Goal: Information Seeking & Learning: Learn about a topic

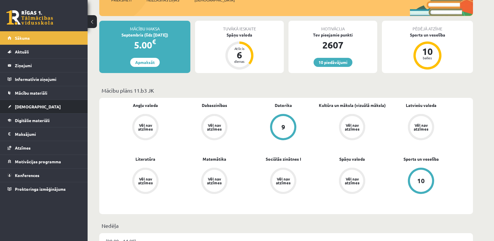
scroll to position [58, 0]
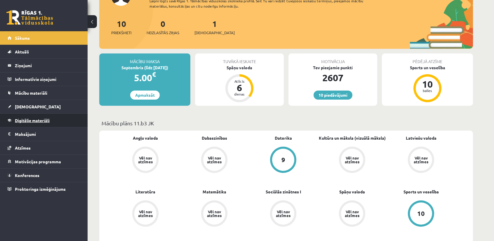
click at [48, 122] on span "Digitālie materiāli" at bounding box center [32, 120] width 35 height 5
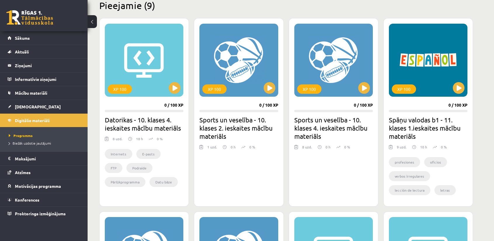
scroll to position [146, 0]
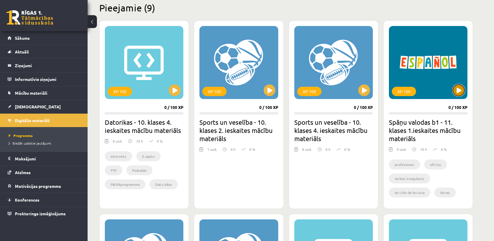
click at [461, 91] on button at bounding box center [459, 90] width 12 height 12
click at [451, 92] on div "XP 100" at bounding box center [428, 62] width 79 height 73
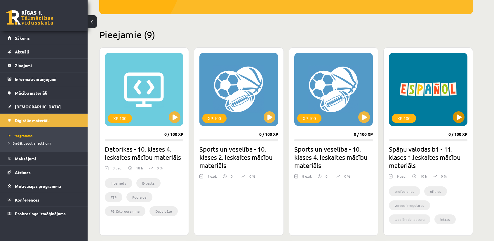
scroll to position [117, 0]
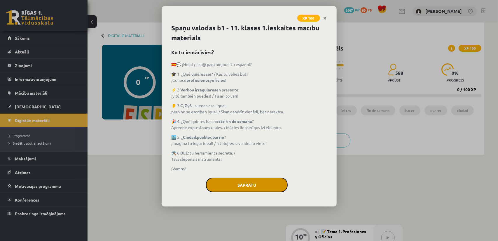
click at [266, 185] on button "Sapratu" at bounding box center [247, 185] width 82 height 15
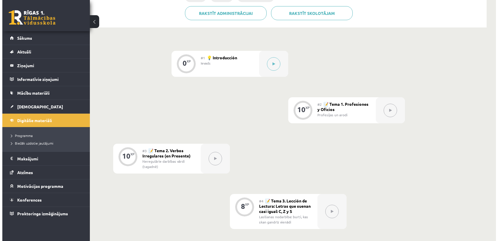
scroll to position [88, 0]
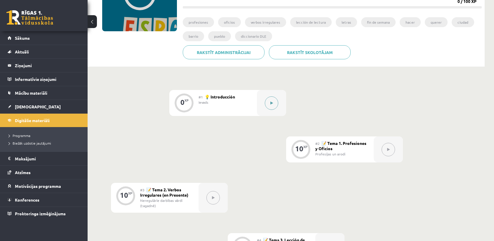
click at [270, 107] on button at bounding box center [271, 102] width 13 height 13
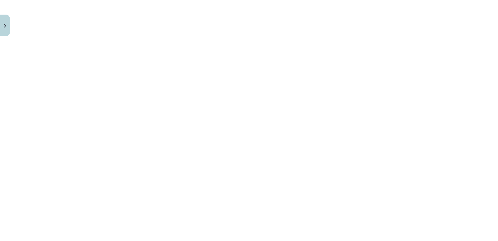
scroll to position [175, 0]
drag, startPoint x: 18, startPoint y: 117, endPoint x: 15, endPoint y: 116, distance: 3.0
click at [15, 116] on div "Mācību tēma: Spāņu valodas b1 - 11. klases 1.ieskaites mācību materiāls #1 💡 In…" at bounding box center [249, 120] width 498 height 241
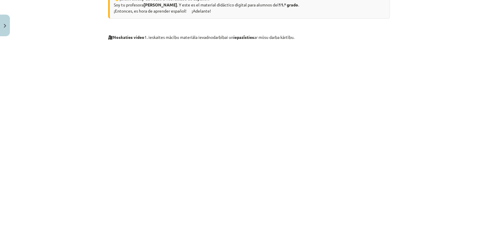
scroll to position [117, 0]
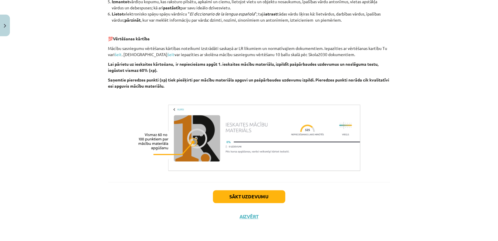
drag, startPoint x: 224, startPoint y: 168, endPoint x: 226, endPoint y: 181, distance: 12.7
drag, startPoint x: 226, startPoint y: 181, endPoint x: 226, endPoint y: 197, distance: 16.6
click at [226, 197] on button "Sākt uzdevumu" at bounding box center [249, 196] width 72 height 13
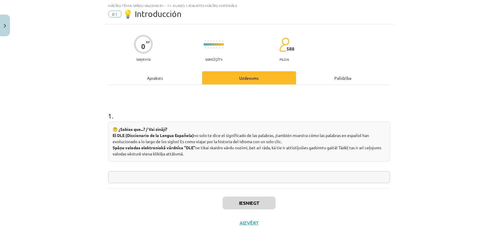
click at [183, 175] on input "text" at bounding box center [249, 177] width 282 height 12
type input "*********"
click at [230, 200] on button "Iesniegt" at bounding box center [249, 203] width 53 height 13
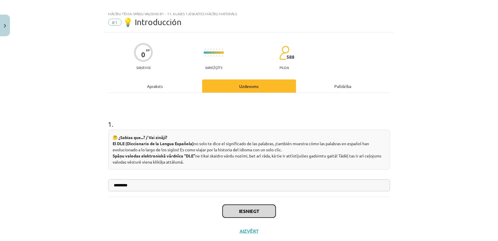
scroll to position [20, 0]
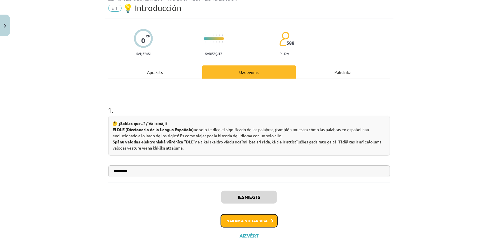
click at [258, 216] on button "Nākamā nodarbība" at bounding box center [249, 220] width 57 height 13
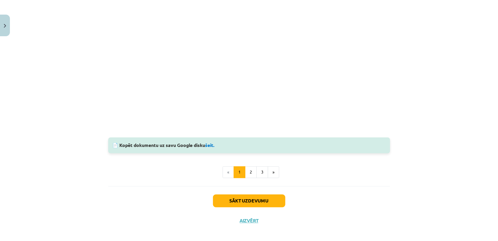
scroll to position [604, 0]
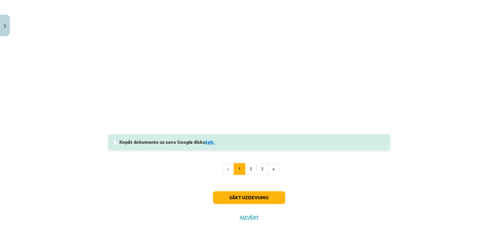
click at [212, 144] on link "šeit." at bounding box center [211, 142] width 10 height 6
click at [211, 141] on link "šeit." at bounding box center [211, 142] width 10 height 6
click at [209, 143] on link "šeit." at bounding box center [211, 142] width 10 height 6
click at [213, 144] on div "📄 Kopēt dokumentu uz savu Google disku šeit." at bounding box center [249, 142] width 282 height 16
click at [211, 142] on link "šeit." at bounding box center [211, 142] width 10 height 6
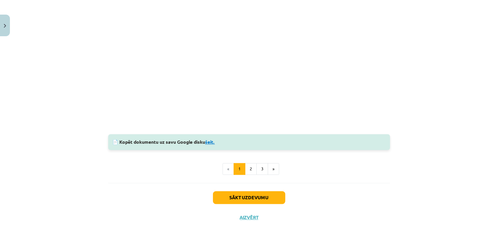
click at [208, 142] on link "šeit." at bounding box center [211, 142] width 10 height 6
click at [251, 168] on button "2" at bounding box center [251, 169] width 12 height 12
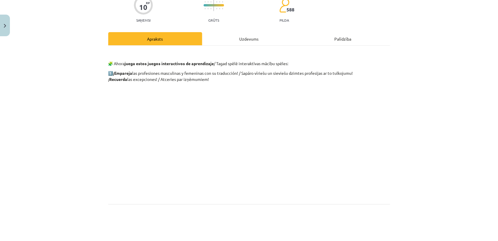
scroll to position [58, 0]
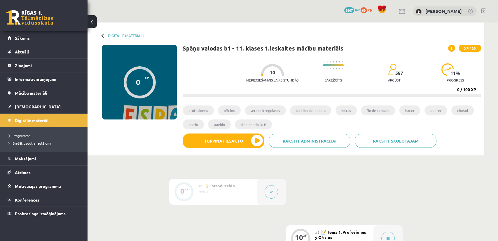
scroll to position [88, 0]
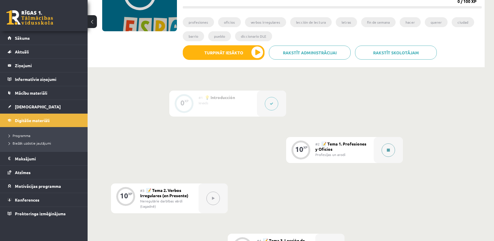
click at [387, 151] on icon at bounding box center [388, 150] width 3 height 4
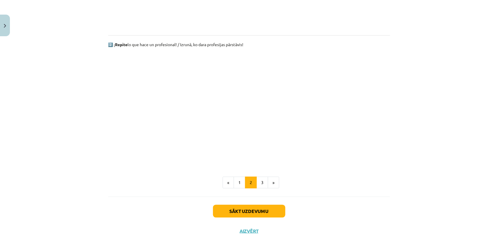
scroll to position [350, 0]
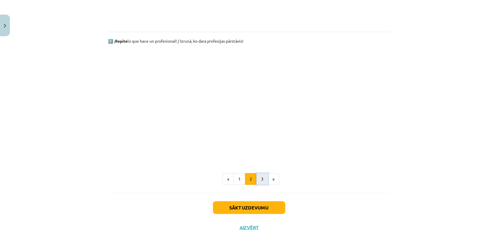
click at [261, 182] on button "3" at bounding box center [263, 179] width 12 height 12
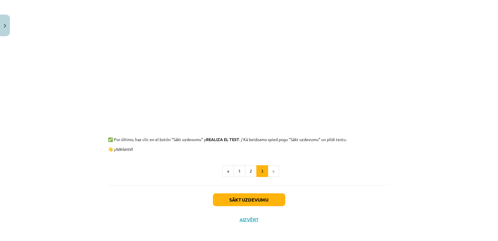
scroll to position [187, 0]
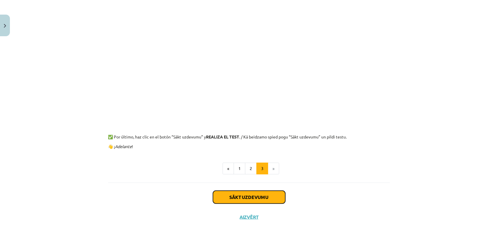
click at [265, 194] on button "Sākt uzdevumu" at bounding box center [249, 197] width 72 height 13
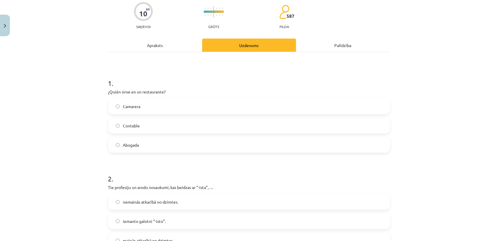
scroll to position [44, 0]
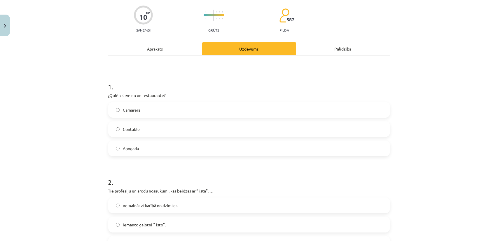
click at [157, 51] on div "Apraksts" at bounding box center [155, 48] width 94 height 13
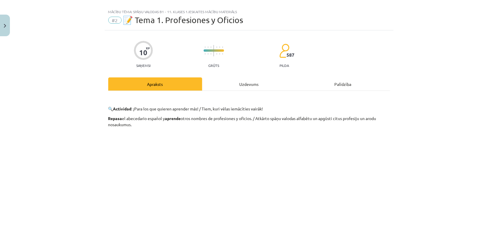
scroll to position [0, 0]
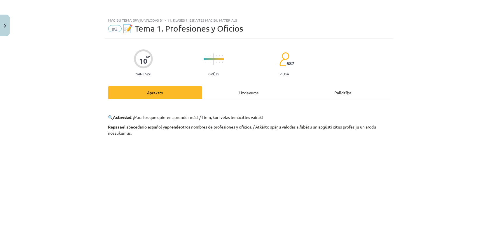
click at [219, 94] on div "Uzdevums" at bounding box center [249, 92] width 94 height 13
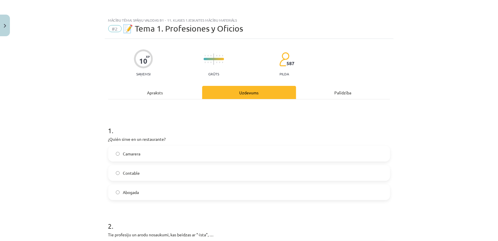
scroll to position [15, 0]
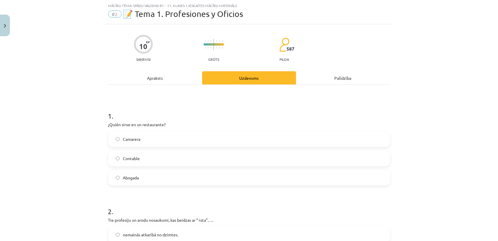
click at [176, 82] on div "Apraksts" at bounding box center [155, 77] width 94 height 13
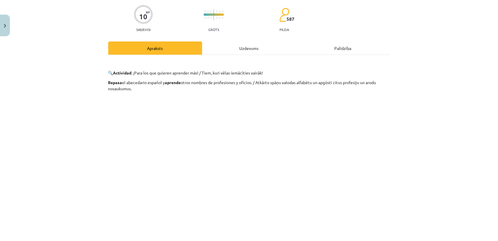
scroll to position [187, 0]
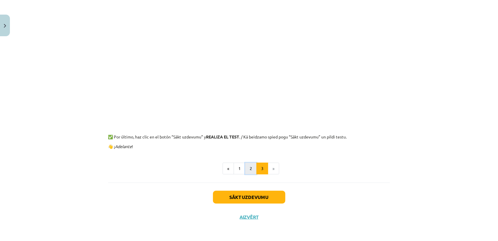
click at [250, 171] on button "2" at bounding box center [251, 169] width 12 height 12
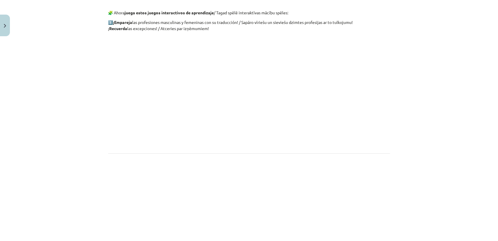
scroll to position [0, 0]
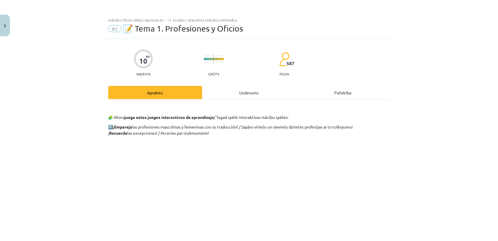
click at [235, 95] on div "Uzdevums" at bounding box center [249, 92] width 94 height 13
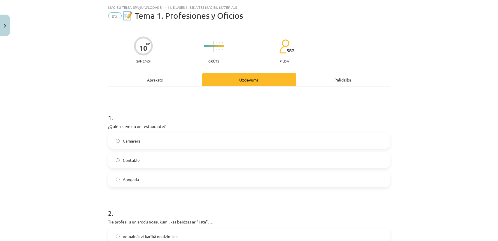
scroll to position [15, 0]
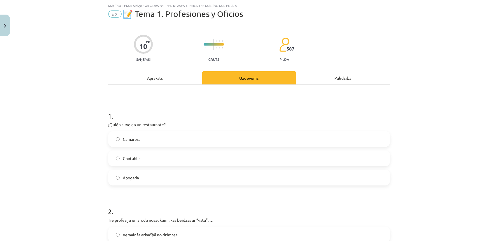
click at [169, 156] on label "Contable" at bounding box center [249, 158] width 281 height 15
click at [158, 138] on label "Camarera" at bounding box center [249, 139] width 281 height 15
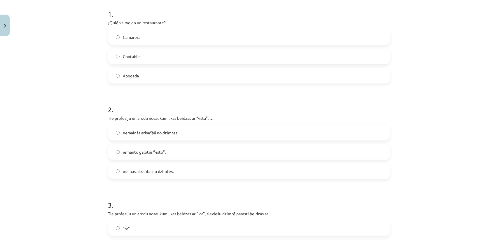
scroll to position [117, 0]
click at [168, 155] on label "iemanto galotni “-isto”." at bounding box center [249, 151] width 281 height 15
click at [155, 131] on span "nemainās atkarībā no dzimtes." at bounding box center [150, 132] width 55 height 6
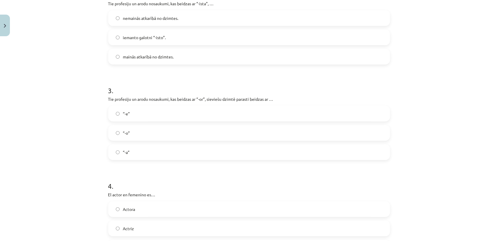
scroll to position [234, 0]
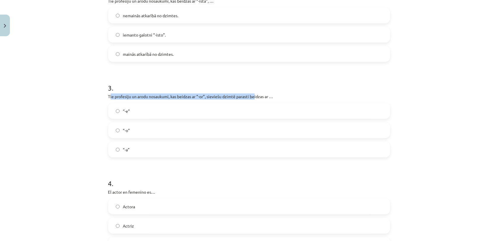
drag, startPoint x: 108, startPoint y: 98, endPoint x: 254, endPoint y: 95, distance: 146.0
click at [254, 95] on p "Tie profesiju un arodu nosaukumi, kas beidzas ar “-or”, sieviešu dzimtē parasti…" at bounding box center [249, 96] width 282 height 6
click at [134, 116] on label "‘’-e”" at bounding box center [249, 111] width 281 height 15
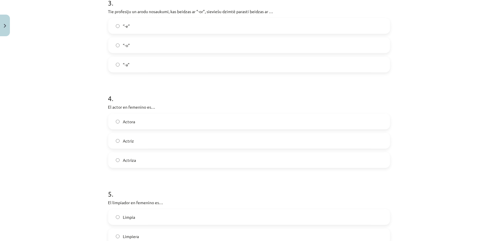
scroll to position [321, 0]
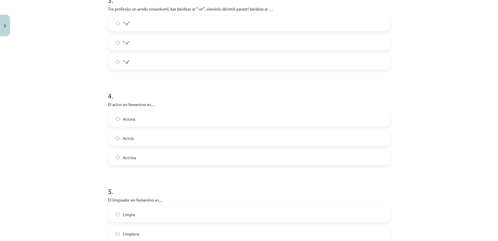
click at [127, 135] on span "Actriz" at bounding box center [128, 138] width 11 height 6
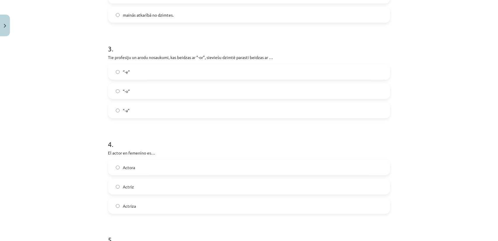
scroll to position [292, 0]
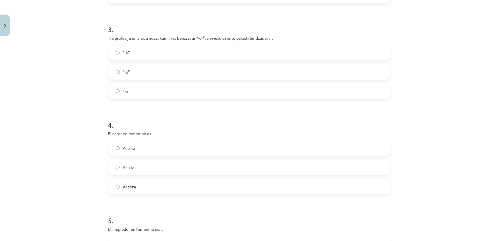
click at [113, 93] on label "“-a”" at bounding box center [249, 91] width 281 height 15
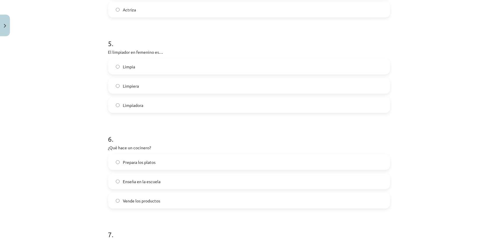
scroll to position [467, 0]
click at [147, 112] on label "Limpiadora" at bounding box center [249, 107] width 281 height 15
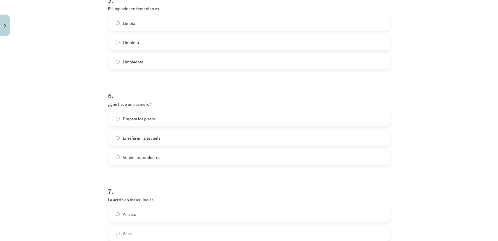
scroll to position [526, 0]
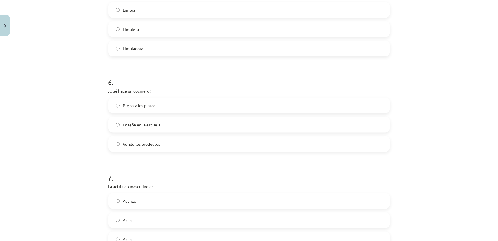
drag, startPoint x: 123, startPoint y: 105, endPoint x: 106, endPoint y: 107, distance: 16.8
click at [123, 105] on span "Prepara los platos" at bounding box center [139, 105] width 33 height 6
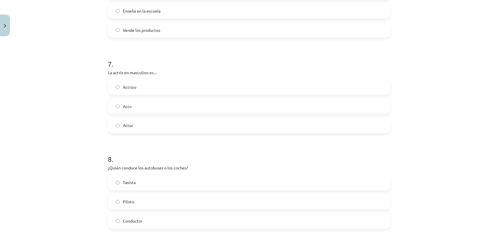
scroll to position [642, 0]
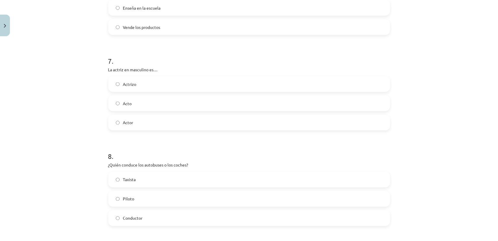
click at [129, 120] on span "Actor" at bounding box center [128, 123] width 10 height 6
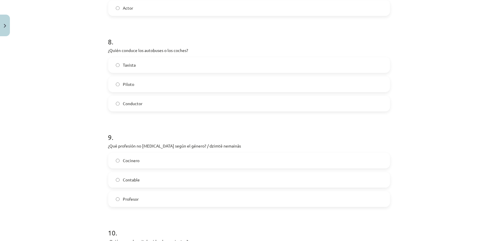
scroll to position [759, 0]
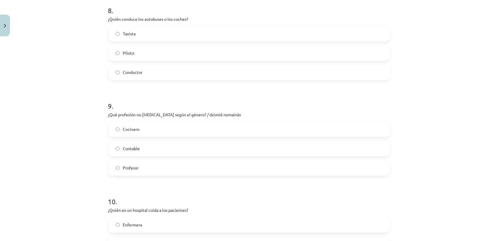
click at [129, 149] on span "Contable" at bounding box center [131, 148] width 17 height 6
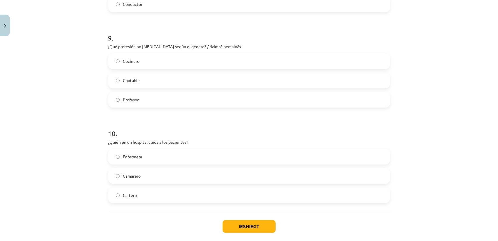
scroll to position [886, 0]
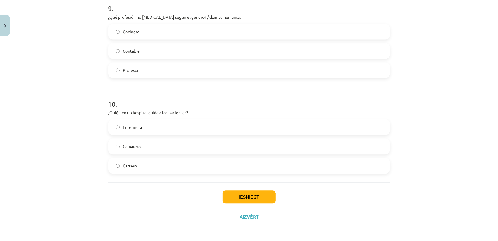
click at [140, 122] on label "Enfermera" at bounding box center [249, 127] width 281 height 15
click at [263, 199] on button "Iesniegt" at bounding box center [249, 196] width 53 height 13
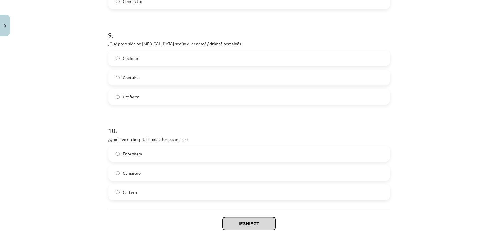
scroll to position [857, 0]
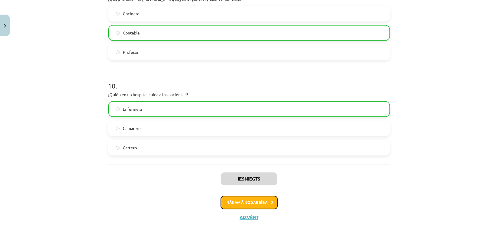
click at [255, 201] on button "Nākamā nodarbība" at bounding box center [249, 202] width 57 height 13
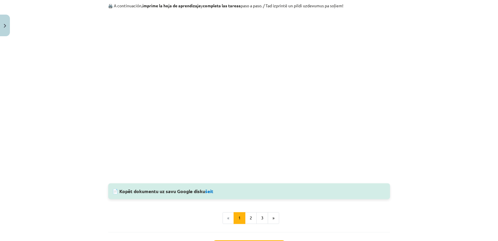
scroll to position [554, 0]
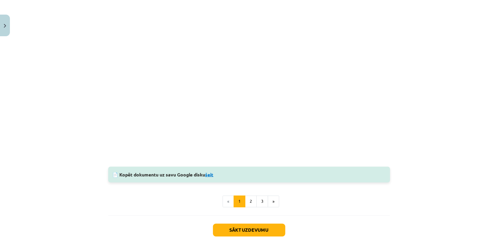
click at [209, 175] on link "šeit" at bounding box center [210, 174] width 8 height 6
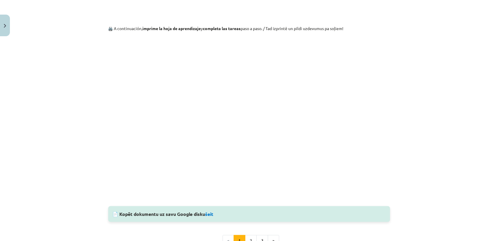
scroll to position [496, 0]
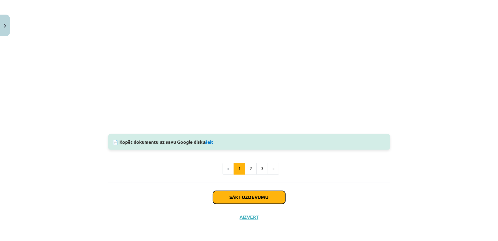
click at [244, 198] on button "Sākt uzdevumu" at bounding box center [249, 197] width 72 height 13
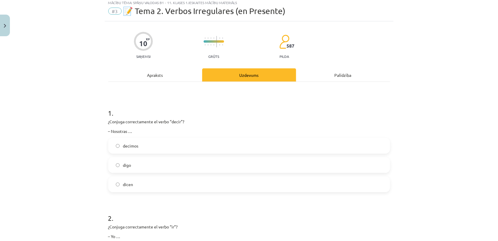
scroll to position [15, 0]
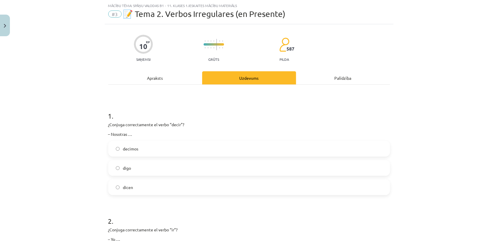
click at [136, 150] on span "decimos" at bounding box center [130, 149] width 15 height 6
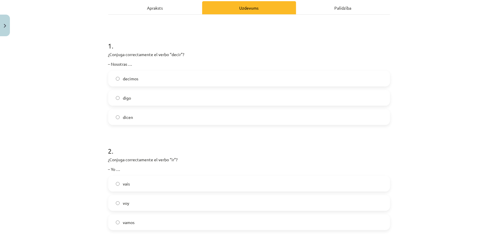
scroll to position [0, 0]
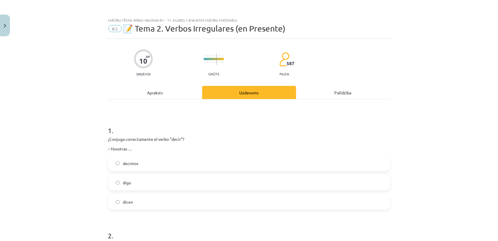
click at [150, 91] on div "Apraksts" at bounding box center [155, 92] width 94 height 13
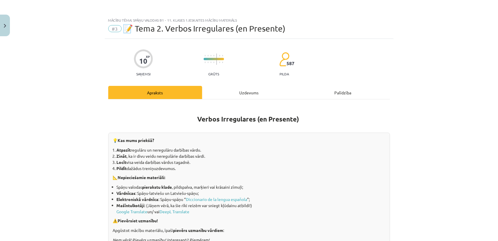
click at [220, 95] on div "Uzdevums" at bounding box center [249, 92] width 94 height 13
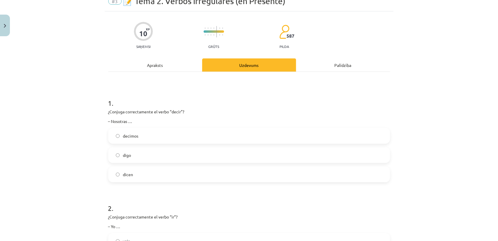
scroll to position [102, 0]
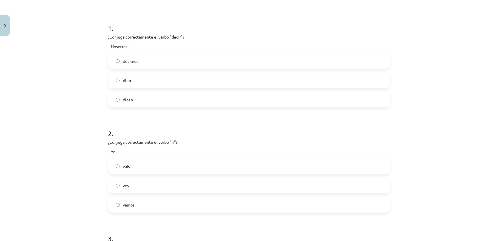
click at [158, 184] on label "voy" at bounding box center [249, 185] width 281 height 15
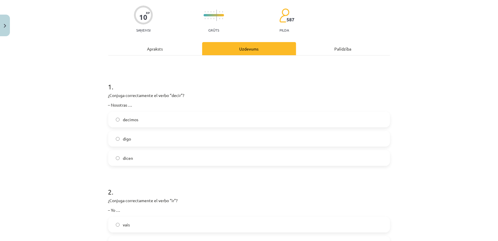
click at [166, 52] on div "Apraksts" at bounding box center [155, 48] width 94 height 13
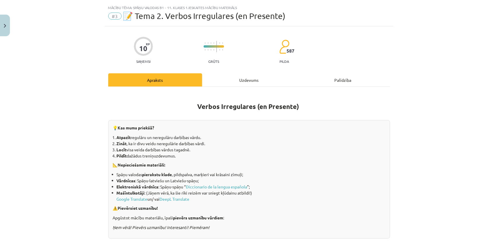
scroll to position [0, 0]
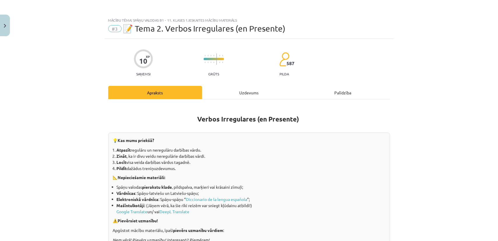
click at [224, 97] on div "Uzdevums" at bounding box center [249, 92] width 94 height 13
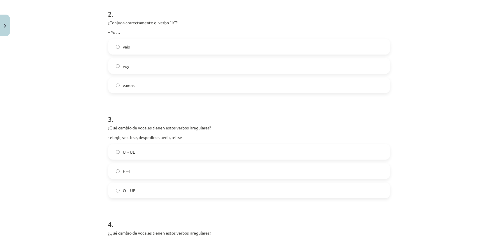
scroll to position [219, 0]
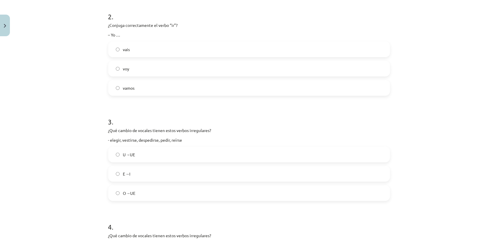
click at [120, 171] on label "E→I" at bounding box center [249, 173] width 281 height 15
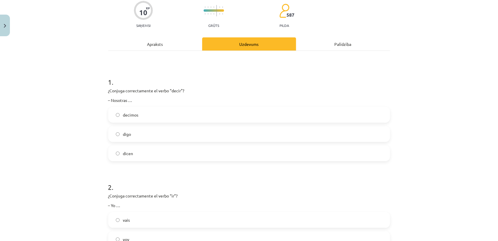
scroll to position [0, 0]
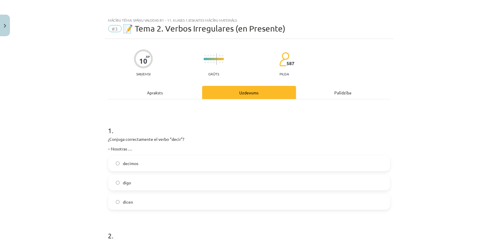
click at [165, 94] on div "Apraksts" at bounding box center [155, 92] width 94 height 13
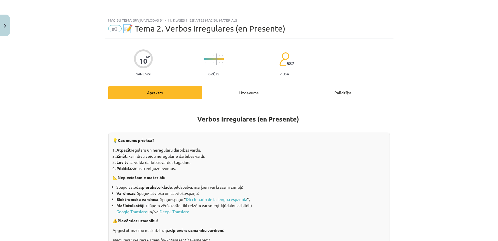
click at [222, 97] on div "Uzdevums" at bounding box center [249, 92] width 94 height 13
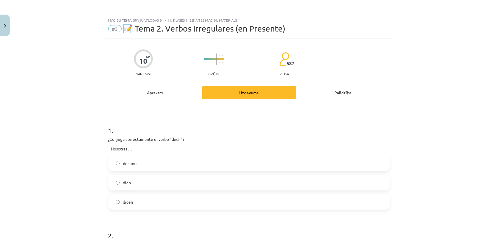
click at [173, 90] on div "Apraksts" at bounding box center [155, 92] width 94 height 13
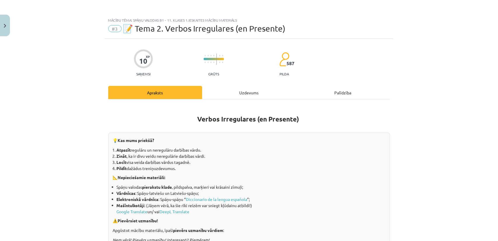
click at [231, 93] on div "Uzdevums" at bounding box center [249, 92] width 94 height 13
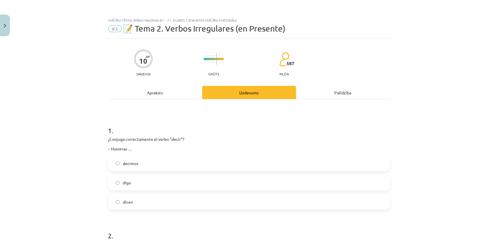
click at [176, 95] on div "Apraksts" at bounding box center [155, 92] width 94 height 13
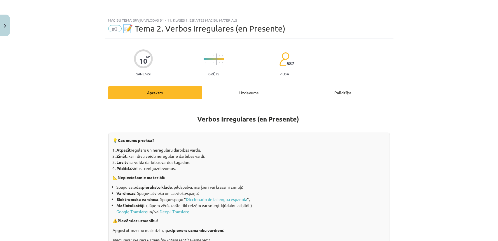
click at [219, 93] on div "Uzdevums" at bounding box center [249, 92] width 94 height 13
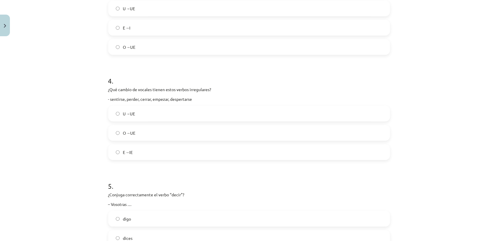
click at [158, 150] on label "E→IE" at bounding box center [249, 152] width 281 height 15
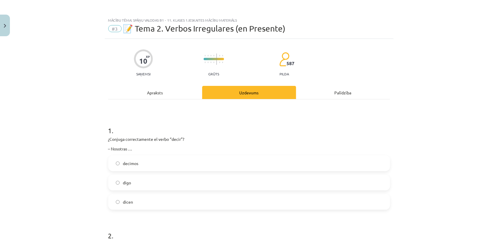
click at [171, 88] on div "Apraksts" at bounding box center [155, 92] width 94 height 13
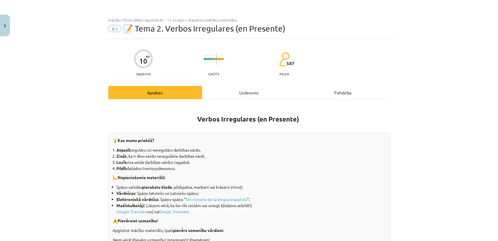
click at [251, 98] on div "Uzdevums" at bounding box center [249, 92] width 94 height 13
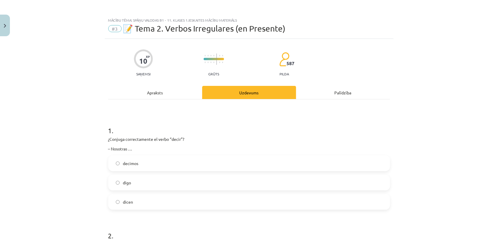
click at [159, 94] on div "Apraksts" at bounding box center [155, 92] width 94 height 13
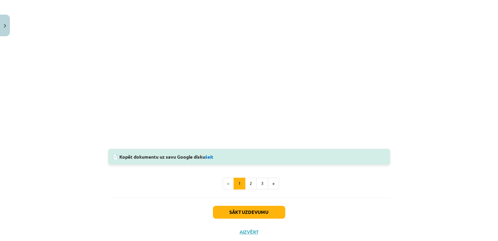
scroll to position [587, 0]
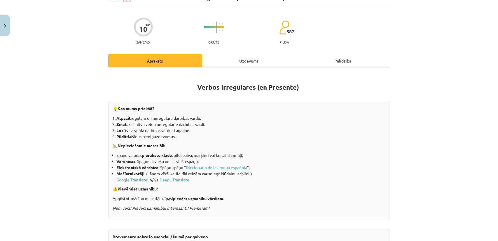
click at [229, 60] on div "Uzdevums" at bounding box center [249, 60] width 94 height 13
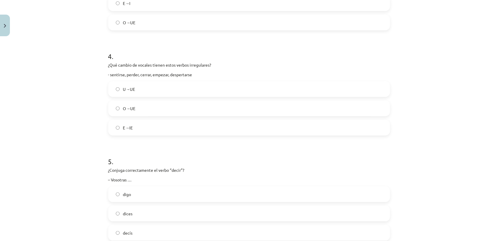
scroll to position [482, 0]
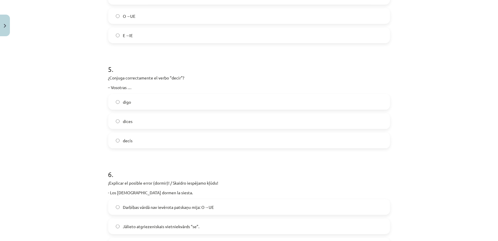
click at [156, 136] on label "decís" at bounding box center [249, 140] width 281 height 15
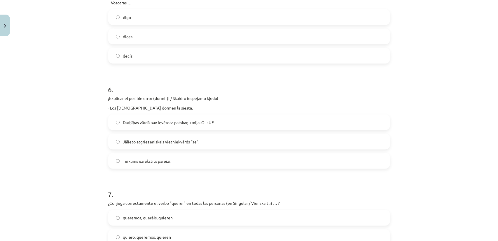
scroll to position [569, 0]
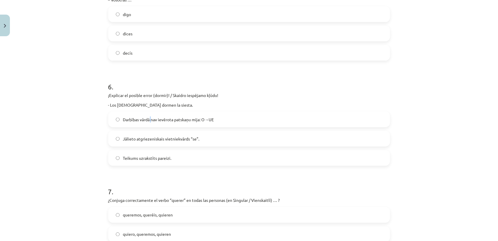
click at [149, 122] on label "Darbības vārdā nav ievērota patskaņu mija: O→UE" at bounding box center [249, 119] width 281 height 15
click at [86, 134] on div "Mācību tēma: Spāņu valodas b1 - 11. klases 1.ieskaites mācību materiāls #3 📝 Te…" at bounding box center [249, 120] width 498 height 241
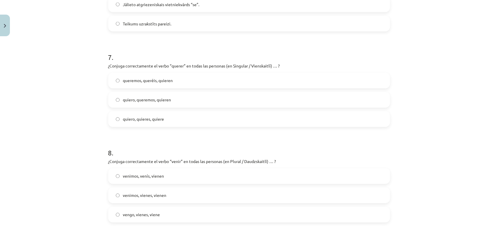
scroll to position [686, 0]
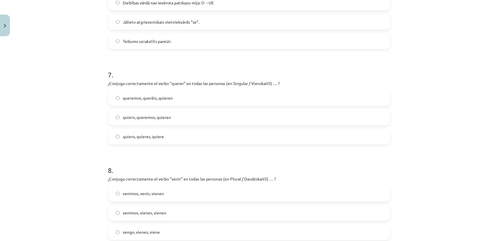
click at [168, 141] on label "quiero, quieres, quiere" at bounding box center [249, 136] width 281 height 15
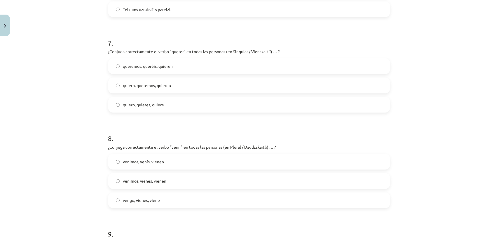
scroll to position [715, 0]
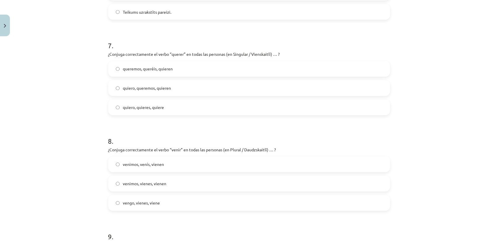
click at [101, 95] on div "Mācību tēma: Spāņu valodas b1 - 11. klases 1.ieskaites mācību materiāls #3 📝 Te…" at bounding box center [249, 120] width 498 height 241
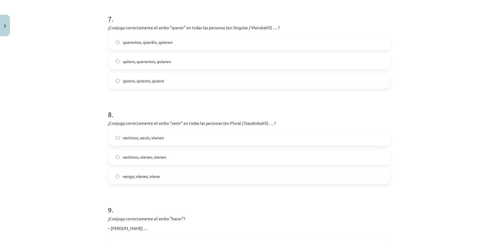
scroll to position [745, 0]
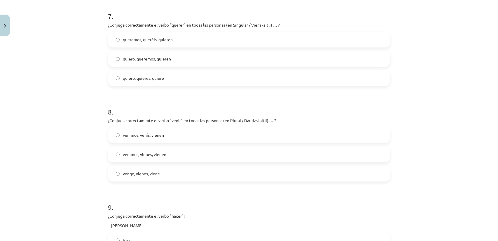
click at [145, 171] on span "vengo, vienes, viene" at bounding box center [141, 174] width 37 height 6
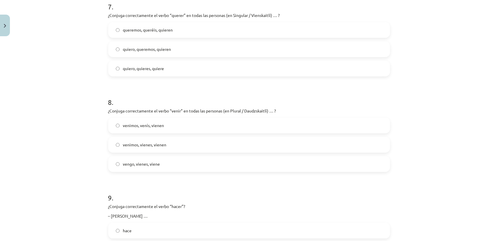
scroll to position [803, 0]
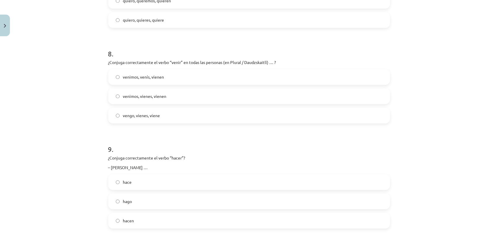
click at [123, 101] on label "venimos, vienes, vienen" at bounding box center [249, 96] width 281 height 15
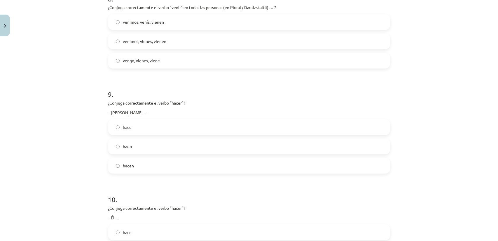
scroll to position [861, 0]
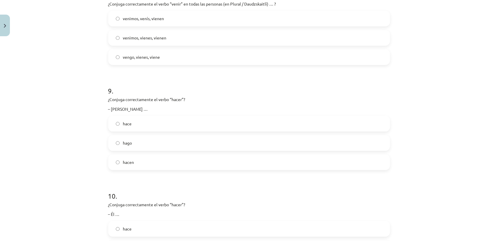
click at [155, 24] on label "venimos, venís, vienen" at bounding box center [249, 18] width 281 height 15
drag, startPoint x: 139, startPoint y: 68, endPoint x: 156, endPoint y: 58, distance: 19.8
click at [172, 41] on label "venimos, vienes, vienen" at bounding box center [249, 37] width 281 height 15
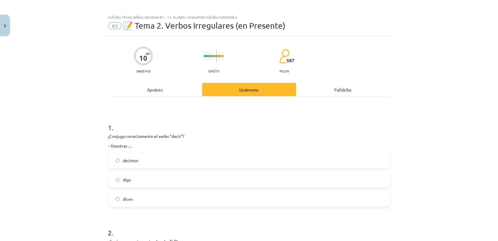
scroll to position [0, 0]
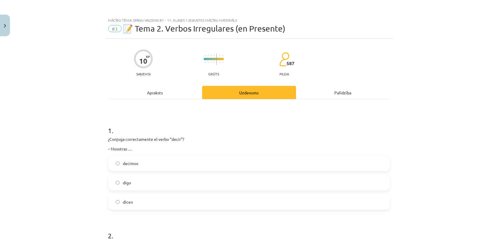
click at [142, 92] on div "Apraksts" at bounding box center [155, 92] width 94 height 13
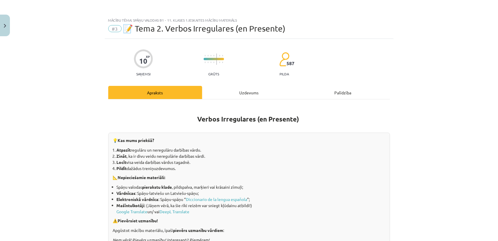
click at [212, 92] on div "Uzdevums" at bounding box center [249, 92] width 94 height 13
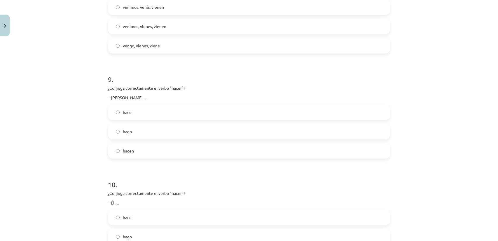
scroll to position [920, 0]
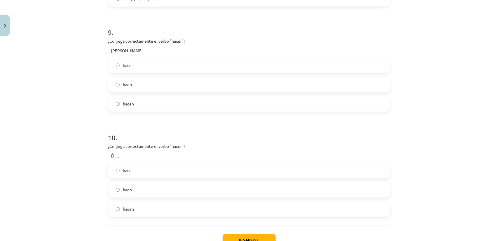
click at [121, 70] on label "hace" at bounding box center [249, 65] width 281 height 15
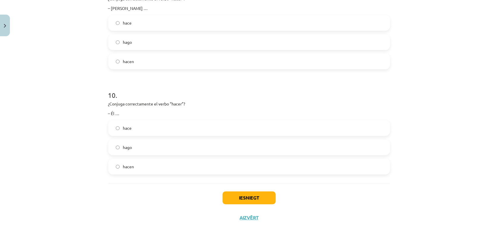
scroll to position [963, 0]
click at [135, 159] on label "hacen" at bounding box center [249, 165] width 281 height 15
click at [223, 193] on button "Iesniegt" at bounding box center [249, 196] width 53 height 13
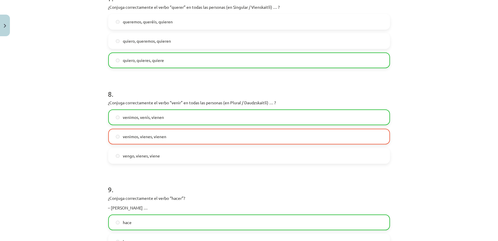
scroll to position [759, 0]
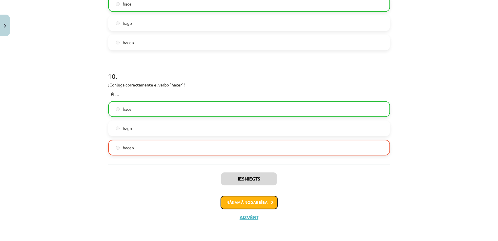
click at [240, 198] on button "Nākamā nodarbība" at bounding box center [249, 202] width 57 height 13
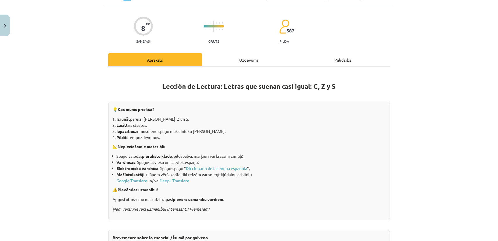
scroll to position [0, 0]
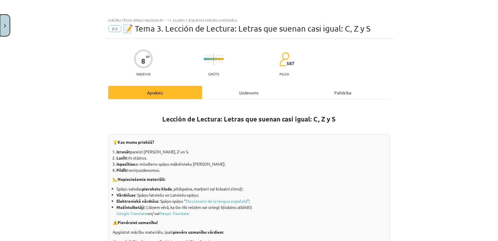
click at [6, 32] on button "Close" at bounding box center [5, 26] width 10 height 22
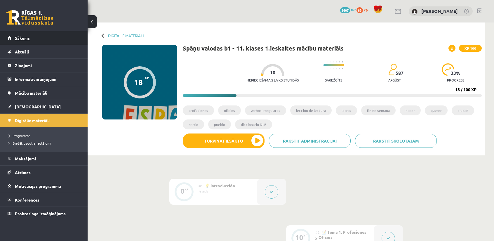
click at [51, 41] on link "Sākums" at bounding box center [44, 37] width 73 height 13
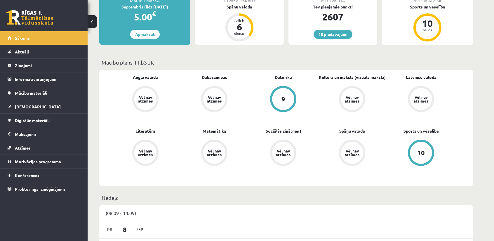
scroll to position [117, 0]
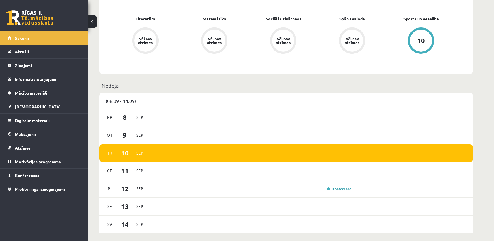
scroll to position [234, 0]
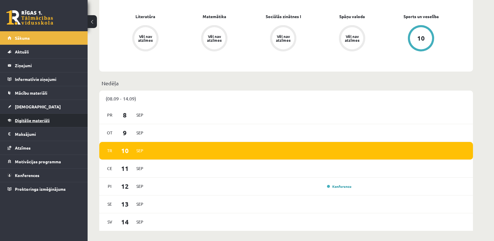
click at [36, 114] on link "Digitālie materiāli" at bounding box center [44, 120] width 73 height 13
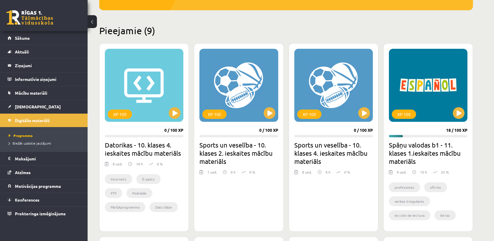
scroll to position [117, 0]
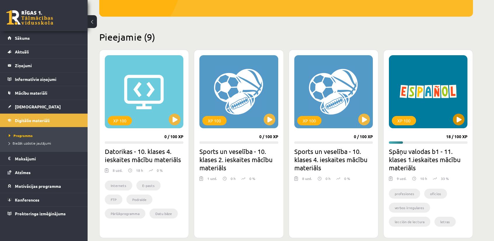
click at [464, 115] on div "XP 100" at bounding box center [428, 91] width 79 height 73
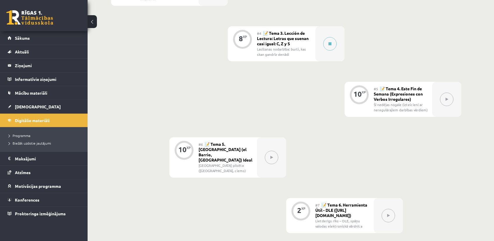
scroll to position [321, 0]
